Goal: Task Accomplishment & Management: Manage account settings

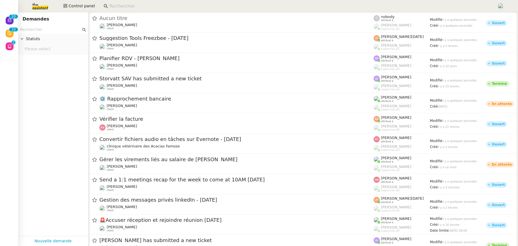
click at [116, 4] on input at bounding box center [300, 7] width 382 height 8
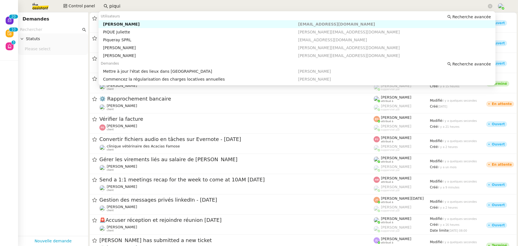
click at [140, 24] on div "Pascal PIQUIONNE" at bounding box center [200, 24] width 195 height 5
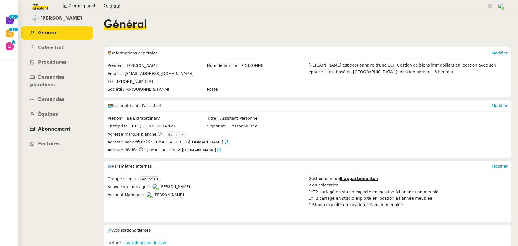
click at [71, 123] on link "Abonnement" at bounding box center [57, 129] width 72 height 13
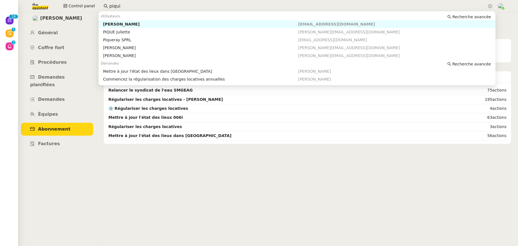
click at [125, 5] on input "piqui" at bounding box center [297, 7] width 377 height 8
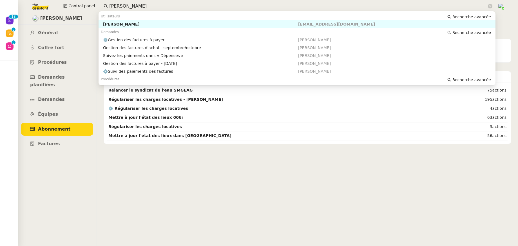
click at [131, 24] on div "Flo Rys" at bounding box center [200, 24] width 195 height 5
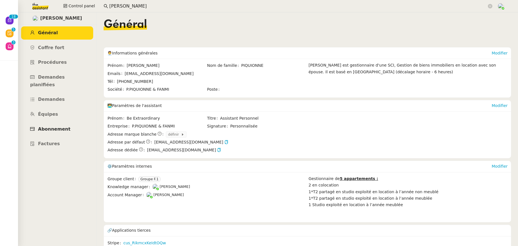
click at [57, 127] on span "Abonnement" at bounding box center [54, 129] width 32 height 5
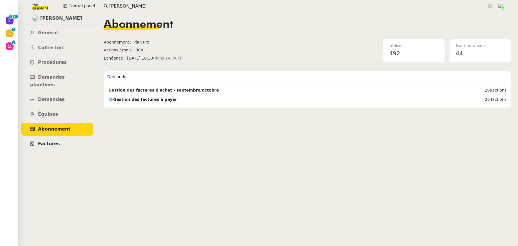
click at [51, 141] on span "Factures" at bounding box center [49, 143] width 22 height 5
click at [53, 30] on link "Général" at bounding box center [57, 32] width 72 height 13
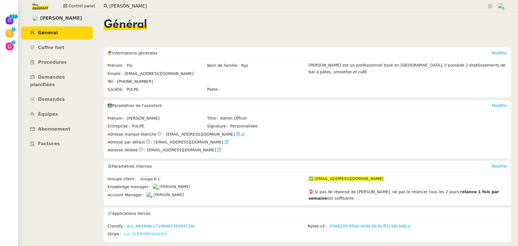
click at [143, 233] on link "cus_SLB9Y9IFQoGGhX" at bounding box center [145, 234] width 44 height 6
click at [54, 127] on span "Abonnement" at bounding box center [54, 129] width 32 height 5
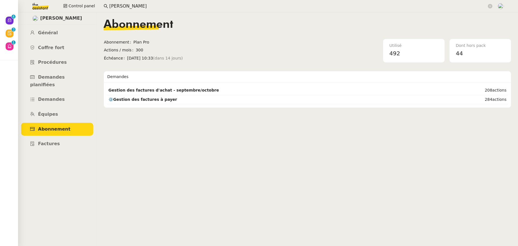
drag, startPoint x: 133, startPoint y: 10, endPoint x: 98, endPoint y: 5, distance: 35.2
click at [100, 6] on app-search-bar "flo rys" at bounding box center [297, 6] width 395 height 12
click at [125, 10] on app-search-bar "flo rys" at bounding box center [297, 6] width 395 height 12
click at [125, 10] on nz-input-group "flo rys" at bounding box center [297, 6] width 395 height 8
click at [124, 8] on input "flo rys" at bounding box center [297, 7] width 377 height 8
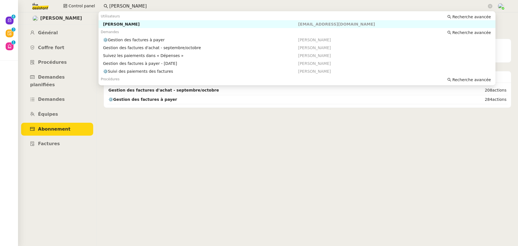
click at [124, 8] on input "flo rys" at bounding box center [297, 7] width 377 height 8
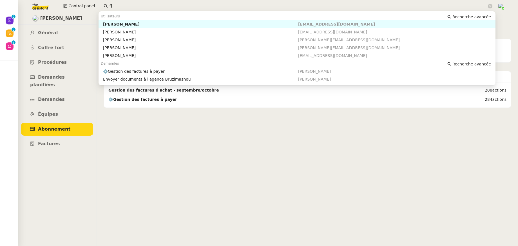
type input "f"
click at [133, 24] on div "Benjamin Delahaye" at bounding box center [200, 24] width 195 height 5
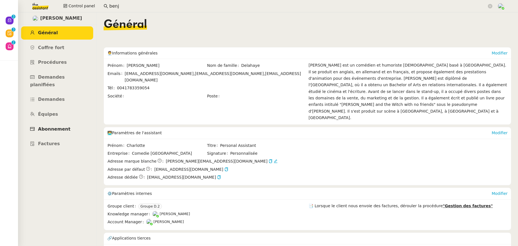
click at [55, 127] on span "Abonnement" at bounding box center [54, 129] width 32 height 5
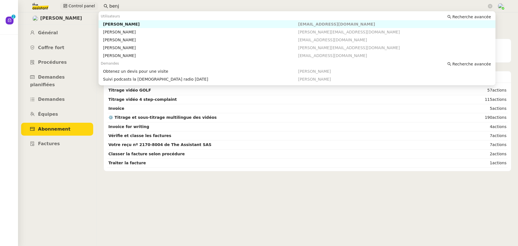
drag, startPoint x: 113, startPoint y: 3, endPoint x: 93, endPoint y: 3, distance: 19.7
click at [93, 3] on div "Control panel benj" at bounding box center [259, 6] width 490 height 12
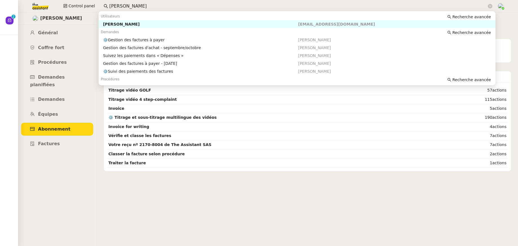
click at [113, 25] on div "Flo Rys" at bounding box center [200, 24] width 195 height 5
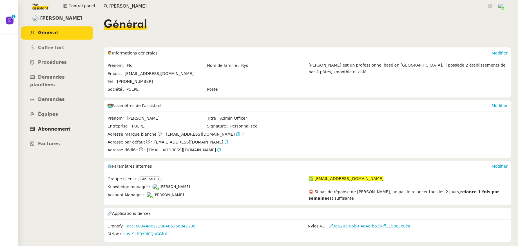
click at [56, 127] on span "Abonnement" at bounding box center [54, 129] width 32 height 5
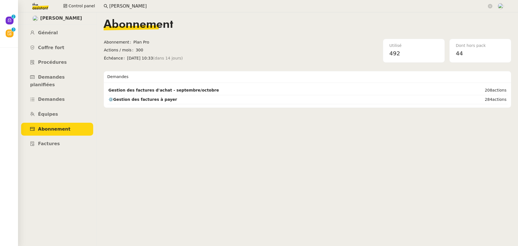
drag, startPoint x: 124, startPoint y: 7, endPoint x: 100, endPoint y: 7, distance: 24.5
click at [100, 7] on nz-input-group "flo rys" at bounding box center [297, 6] width 395 height 8
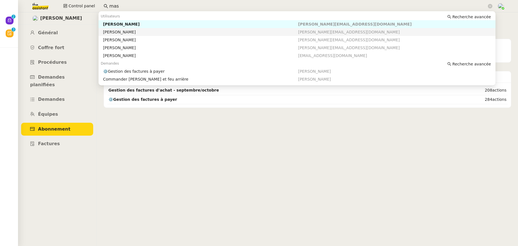
click at [107, 33] on div "Céline MAS" at bounding box center [200, 32] width 195 height 5
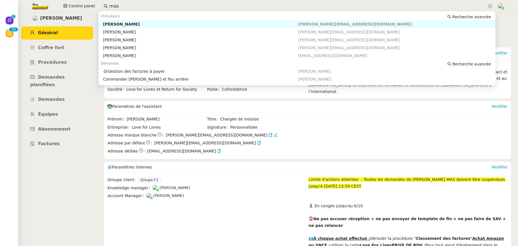
drag, startPoint x: 114, startPoint y: 4, endPoint x: 98, endPoint y: 5, distance: 16.0
click at [98, 5] on div "Control panel mas" at bounding box center [259, 6] width 490 height 12
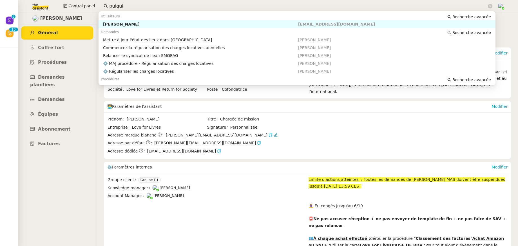
click at [121, 25] on div "Pascal PIQUIONNE" at bounding box center [200, 24] width 195 height 5
type input "puiqui"
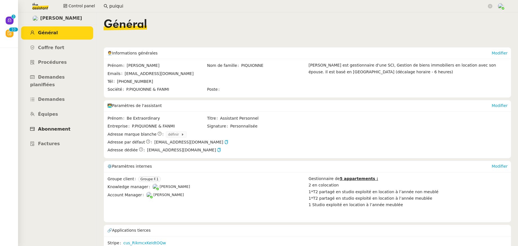
click at [69, 123] on link "Abonnement" at bounding box center [57, 129] width 72 height 13
